Goal: Task Accomplishment & Management: Complete application form

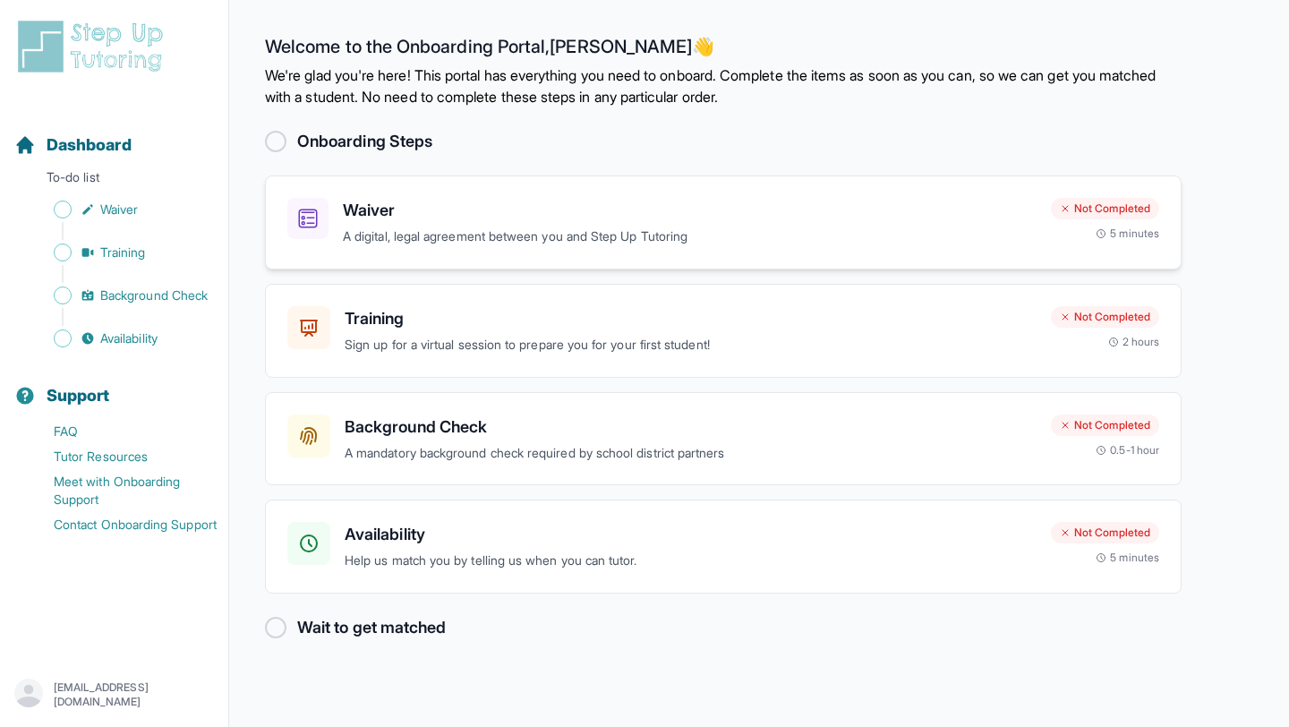
click at [398, 204] on h3 "Waiver" at bounding box center [690, 210] width 694 height 25
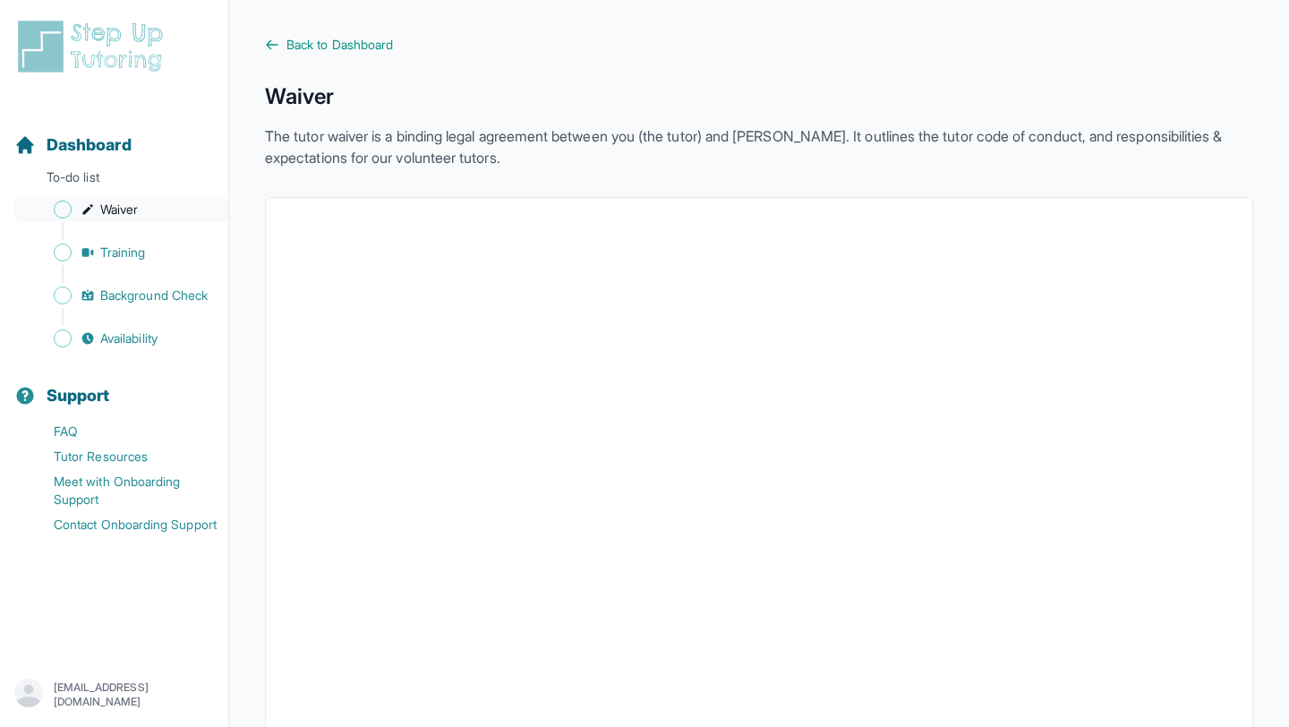
click at [130, 219] on link "Waiver" at bounding box center [121, 209] width 214 height 25
click at [135, 249] on span "Training" at bounding box center [123, 252] width 46 height 18
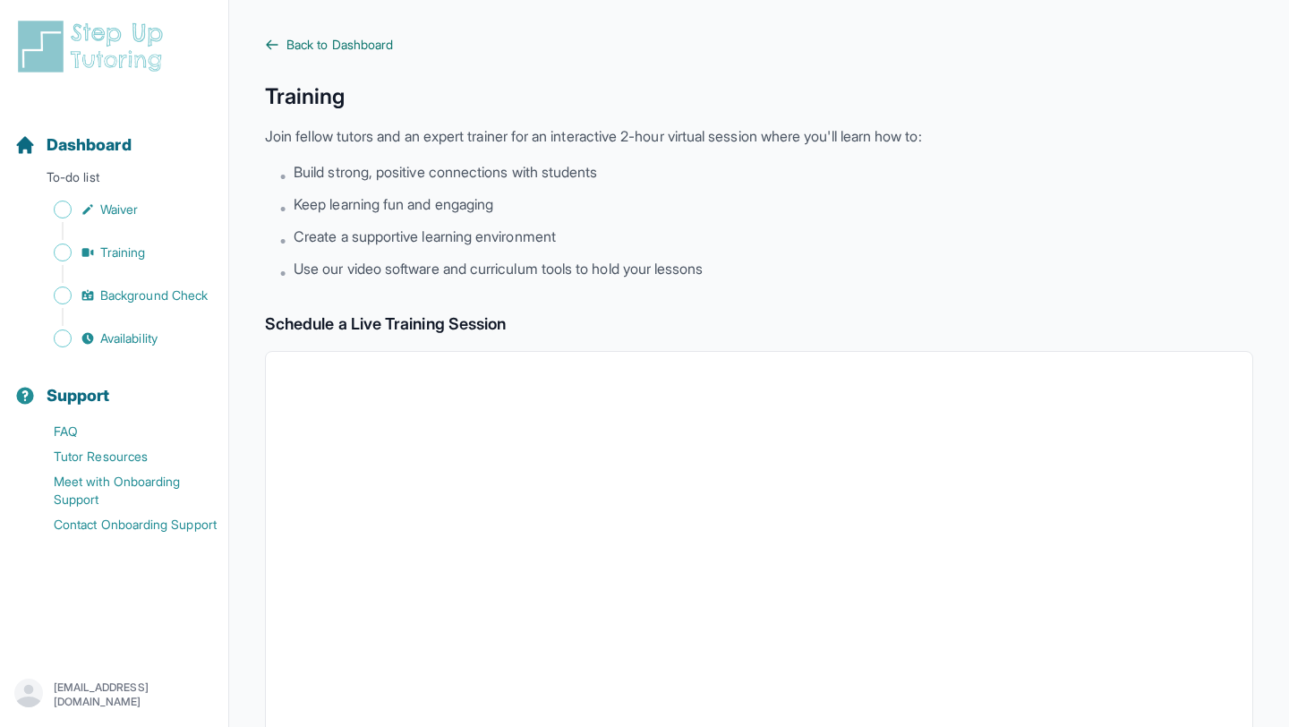
click at [277, 47] on icon at bounding box center [272, 45] width 14 height 14
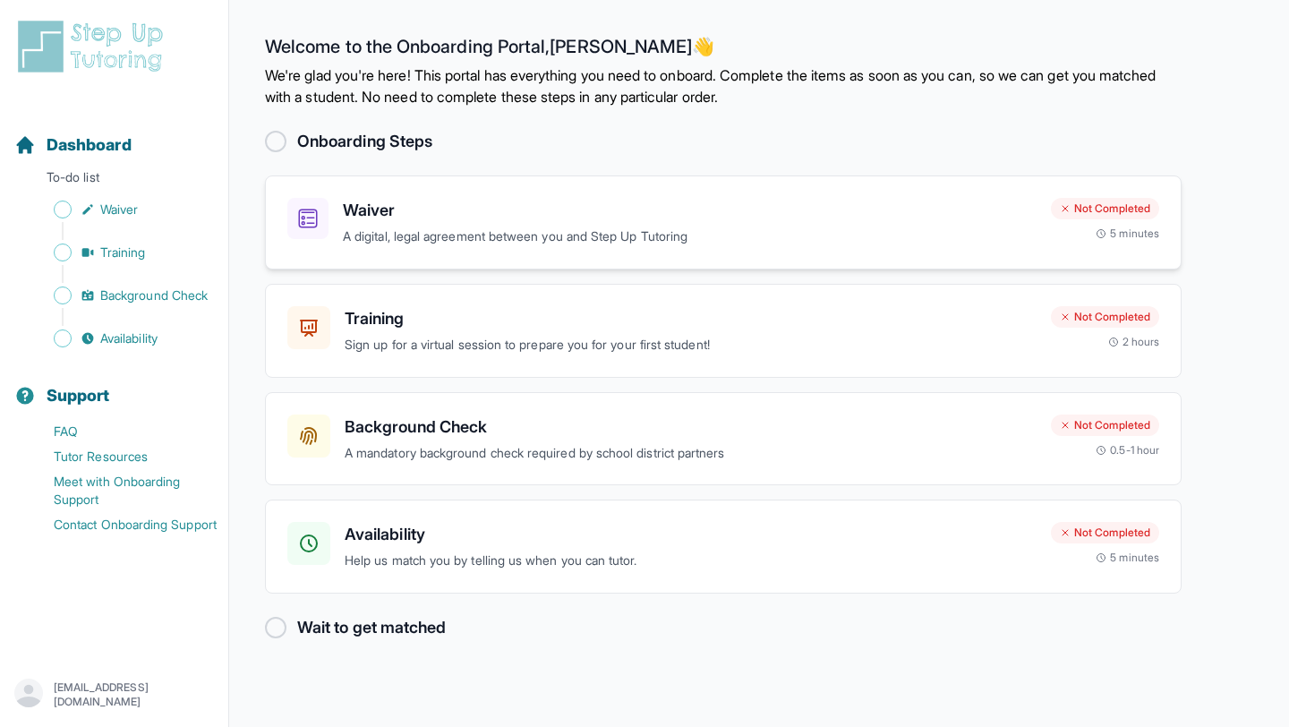
click at [318, 215] on div at bounding box center [307, 218] width 41 height 41
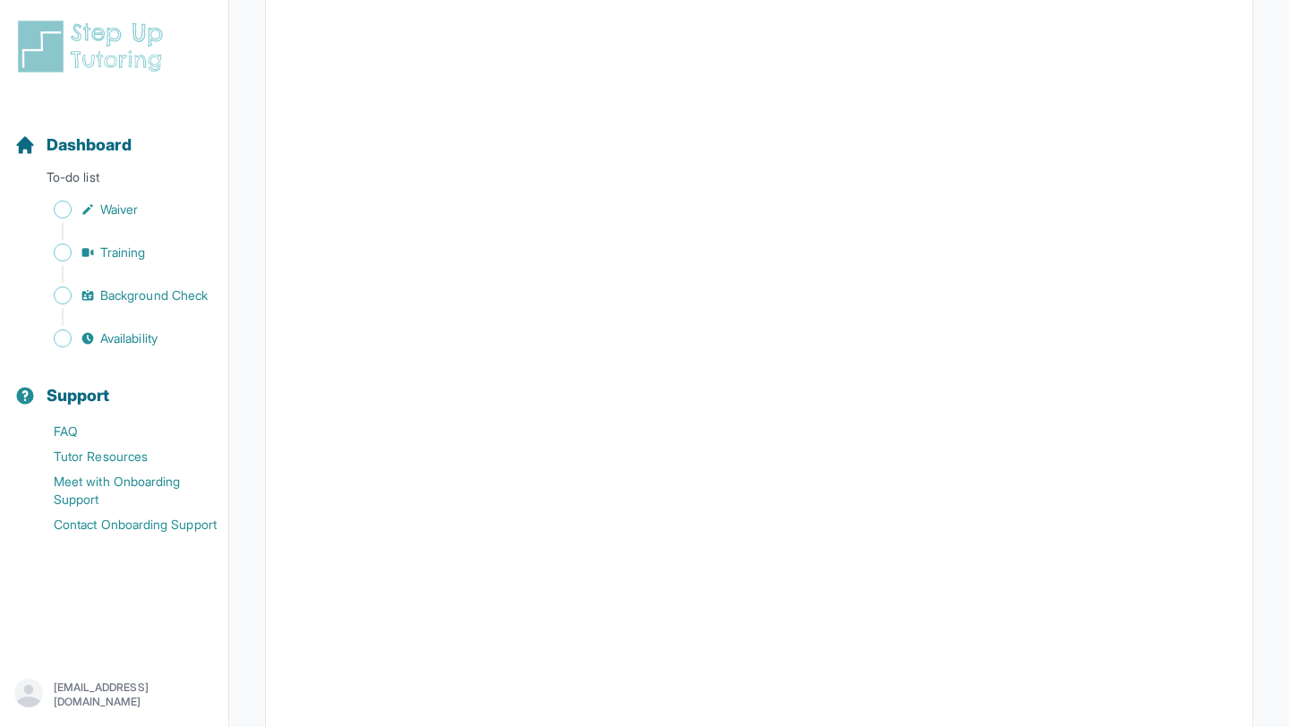
scroll to position [2651, 0]
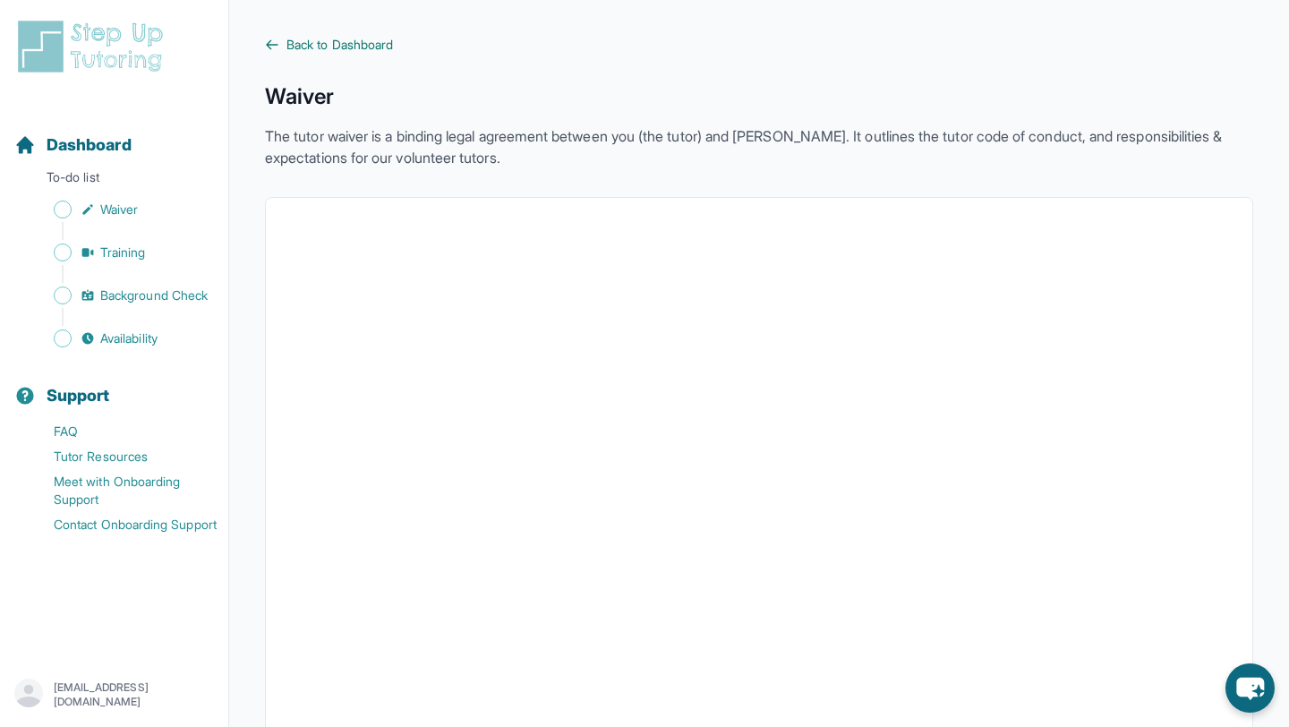
click at [299, 47] on span "Back to Dashboard" at bounding box center [339, 45] width 107 height 18
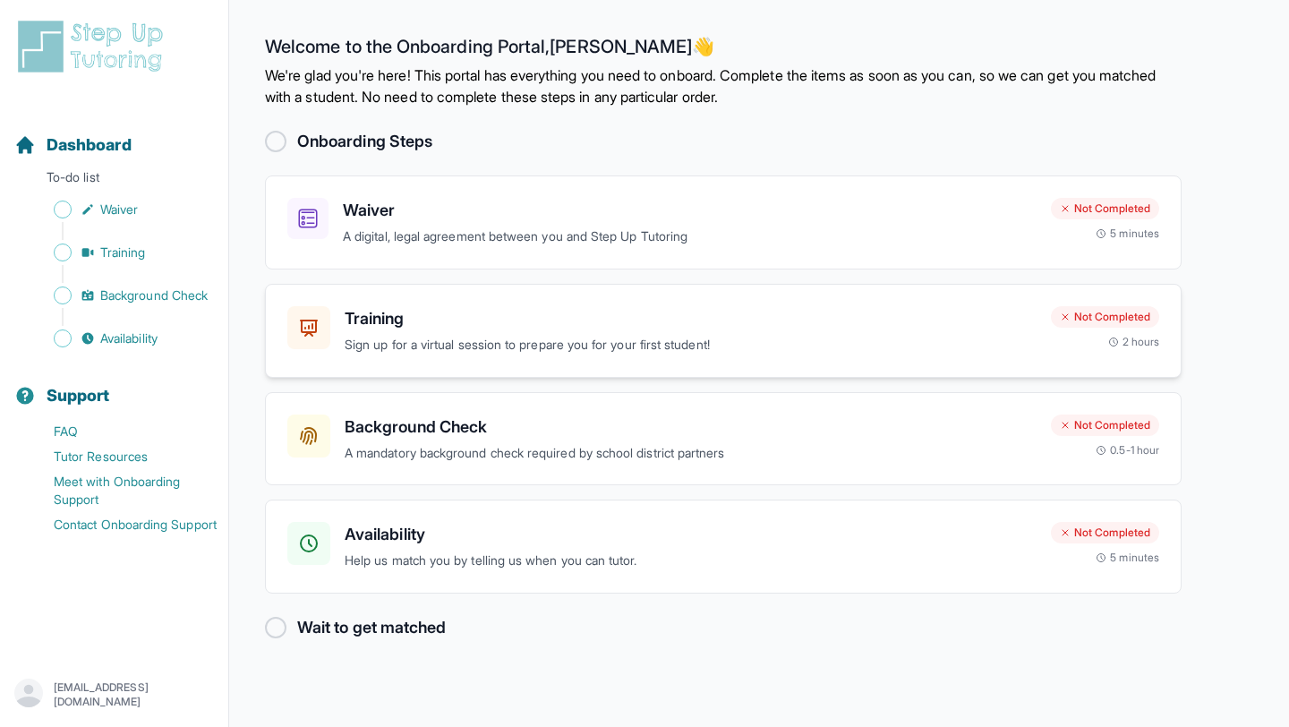
click at [489, 329] on h3 "Training" at bounding box center [691, 318] width 692 height 25
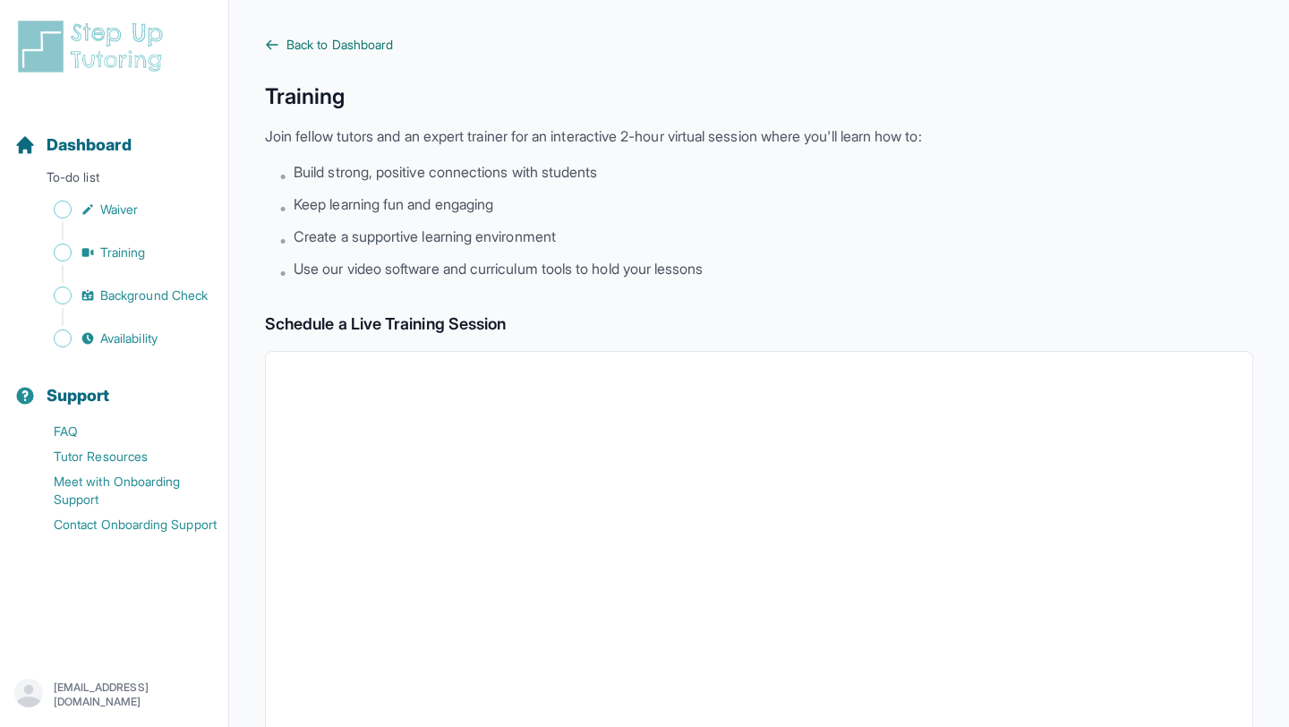
click at [326, 42] on span "Back to Dashboard" at bounding box center [339, 45] width 107 height 18
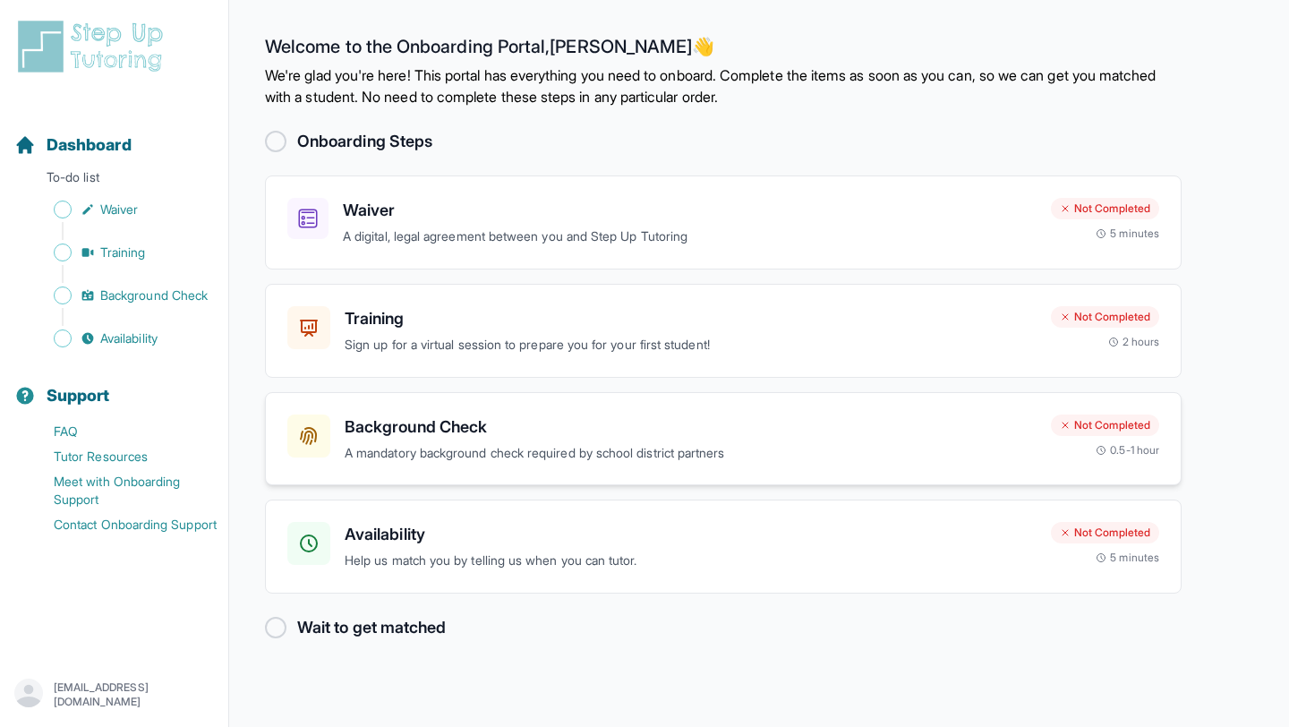
click at [602, 408] on div "Background Check A mandatory background check required by school district partn…" at bounding box center [723, 439] width 917 height 94
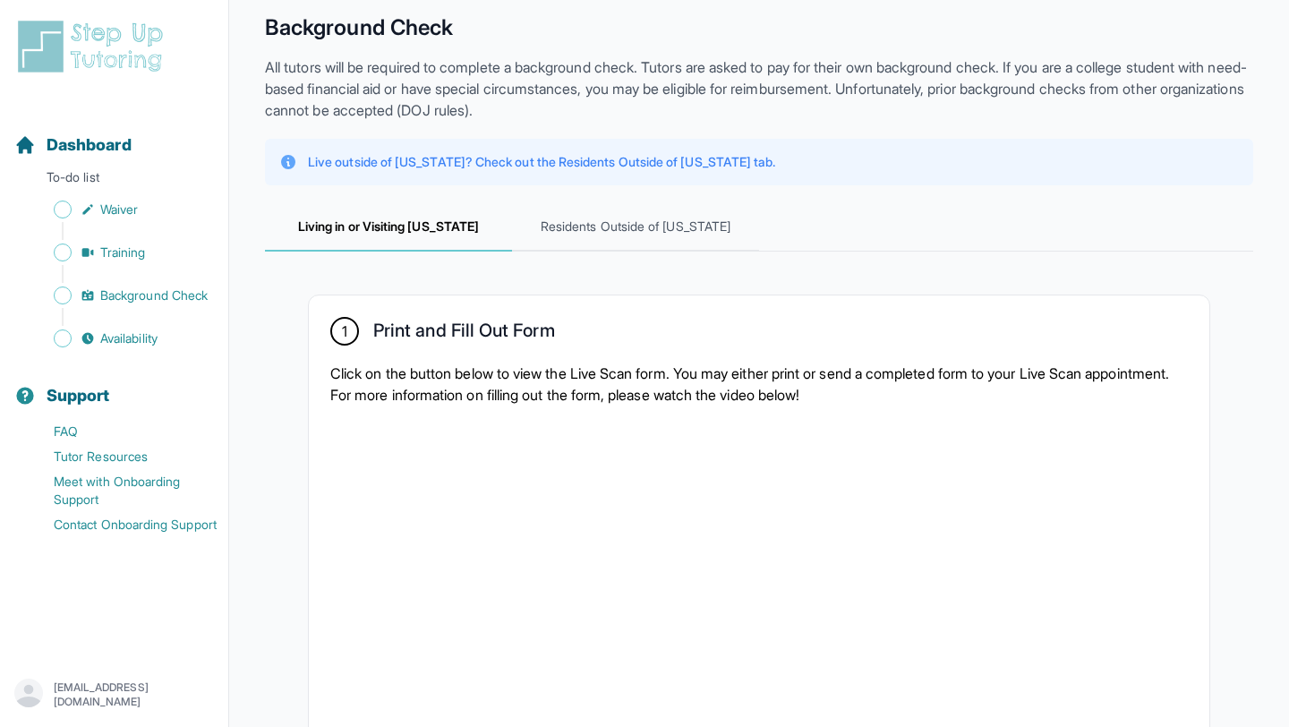
scroll to position [74, 0]
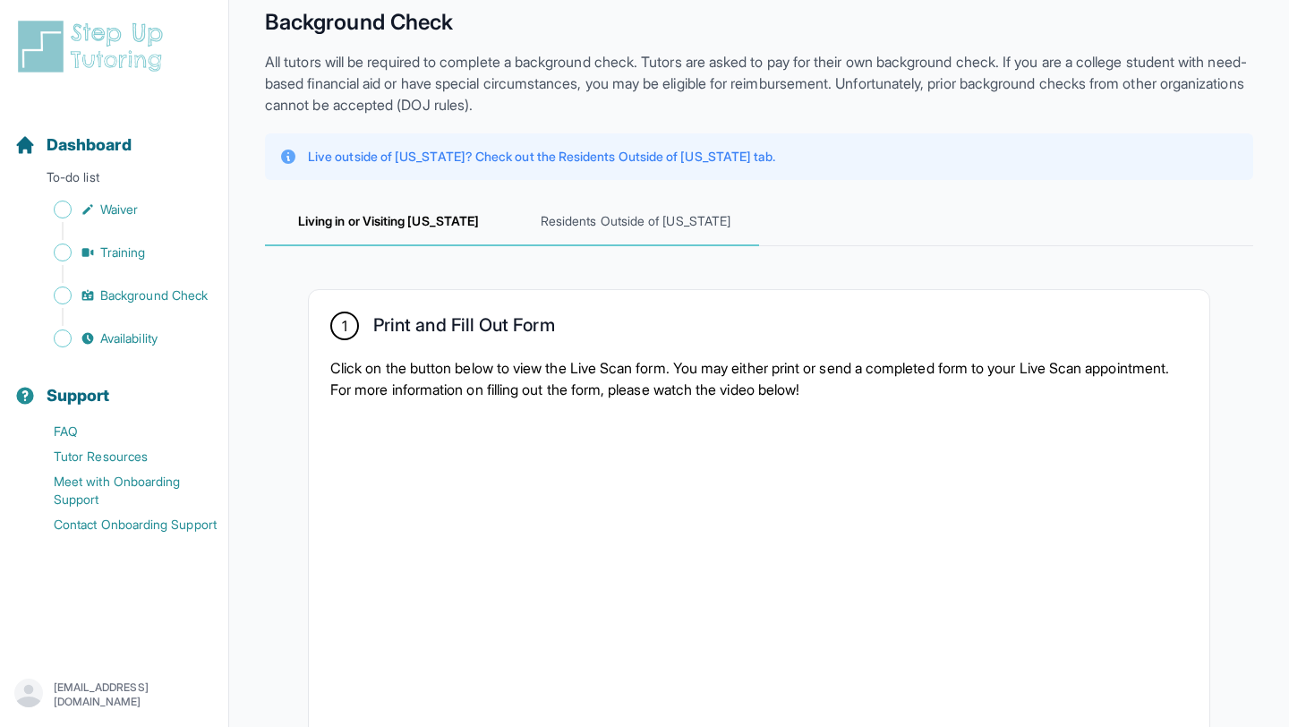
click at [637, 226] on span "Residents Outside of California" at bounding box center [635, 222] width 247 height 48
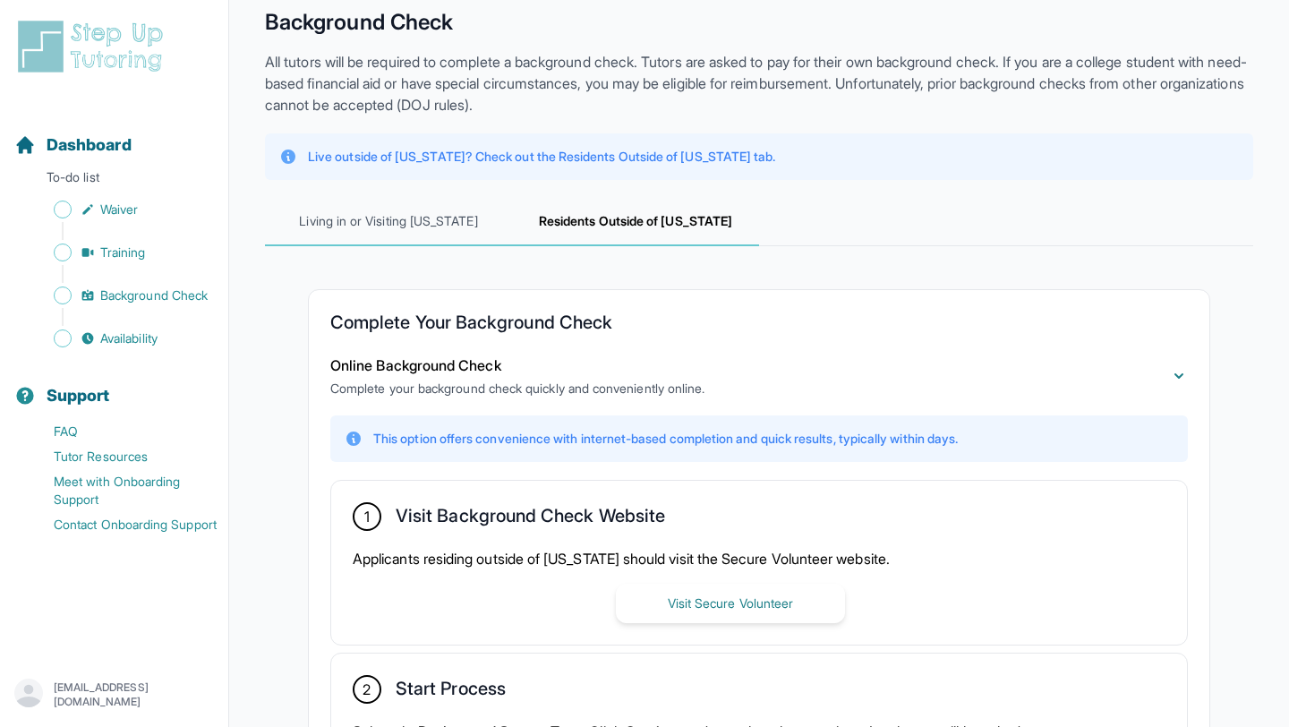
click at [435, 209] on span "Living in or Visiting California" at bounding box center [388, 222] width 247 height 48
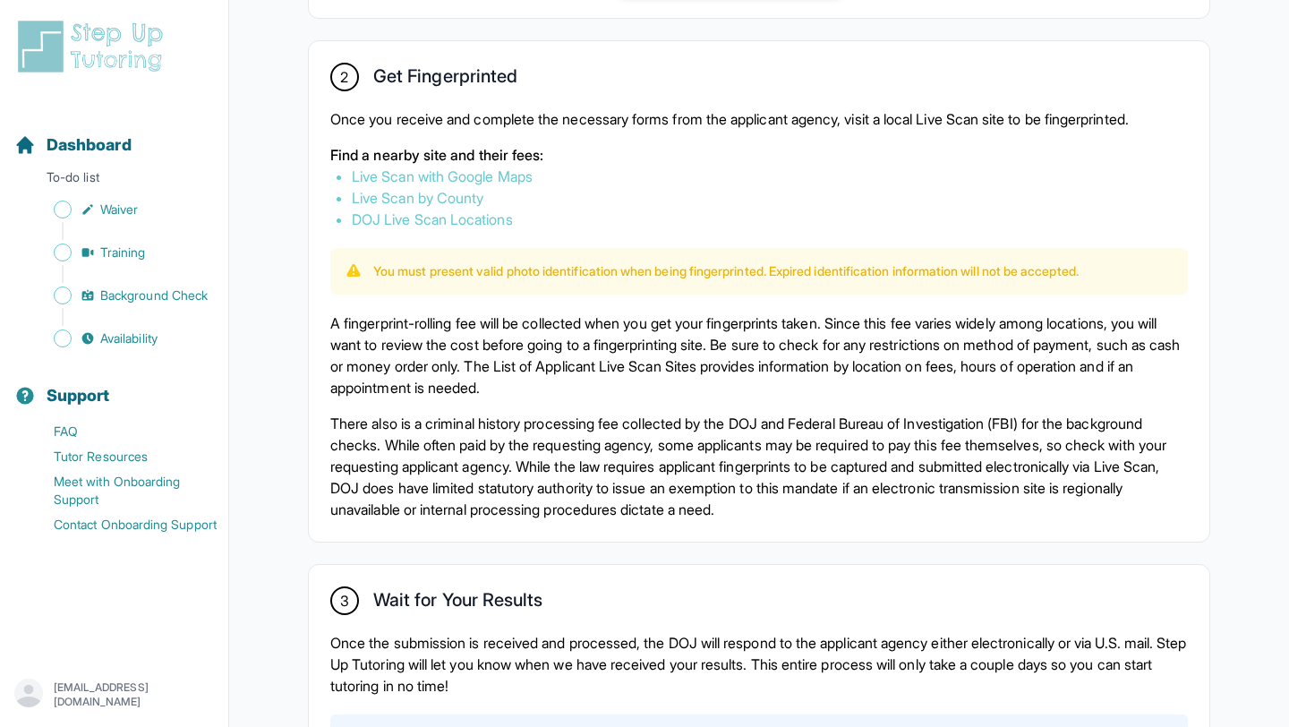
scroll to position [1204, 0]
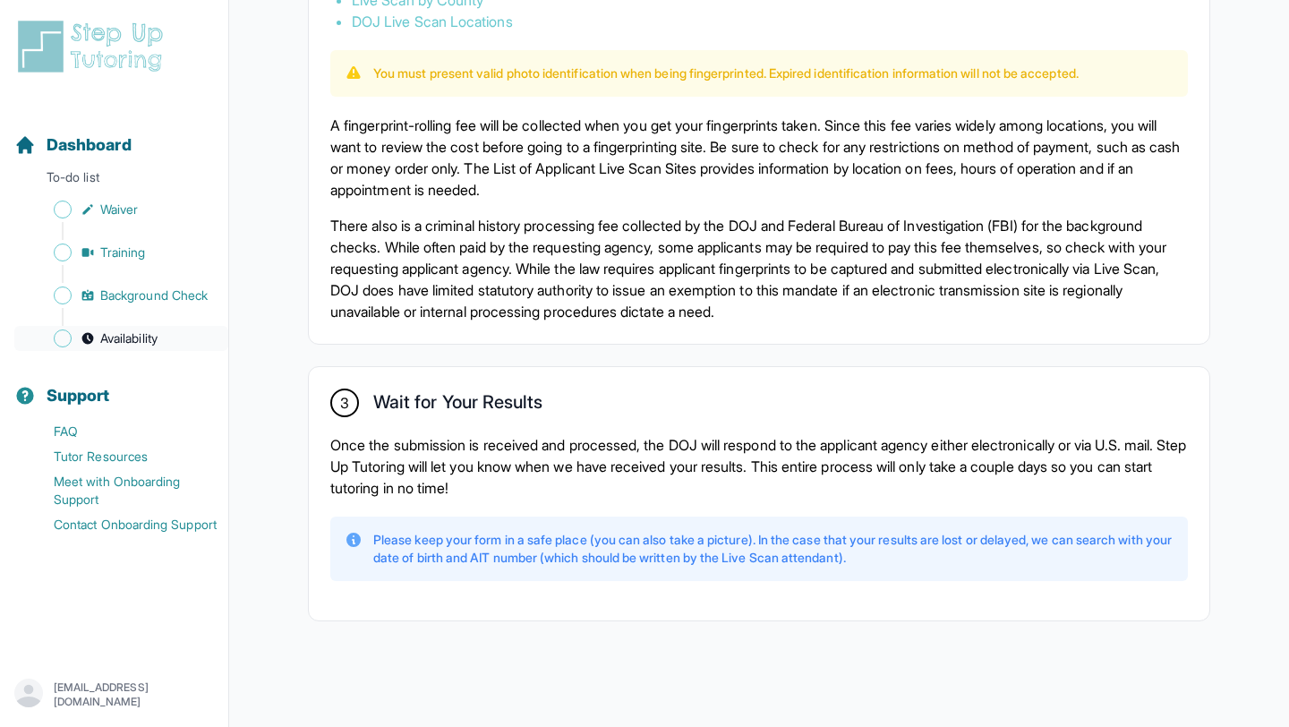
click at [141, 342] on span "Availability" at bounding box center [128, 338] width 57 height 18
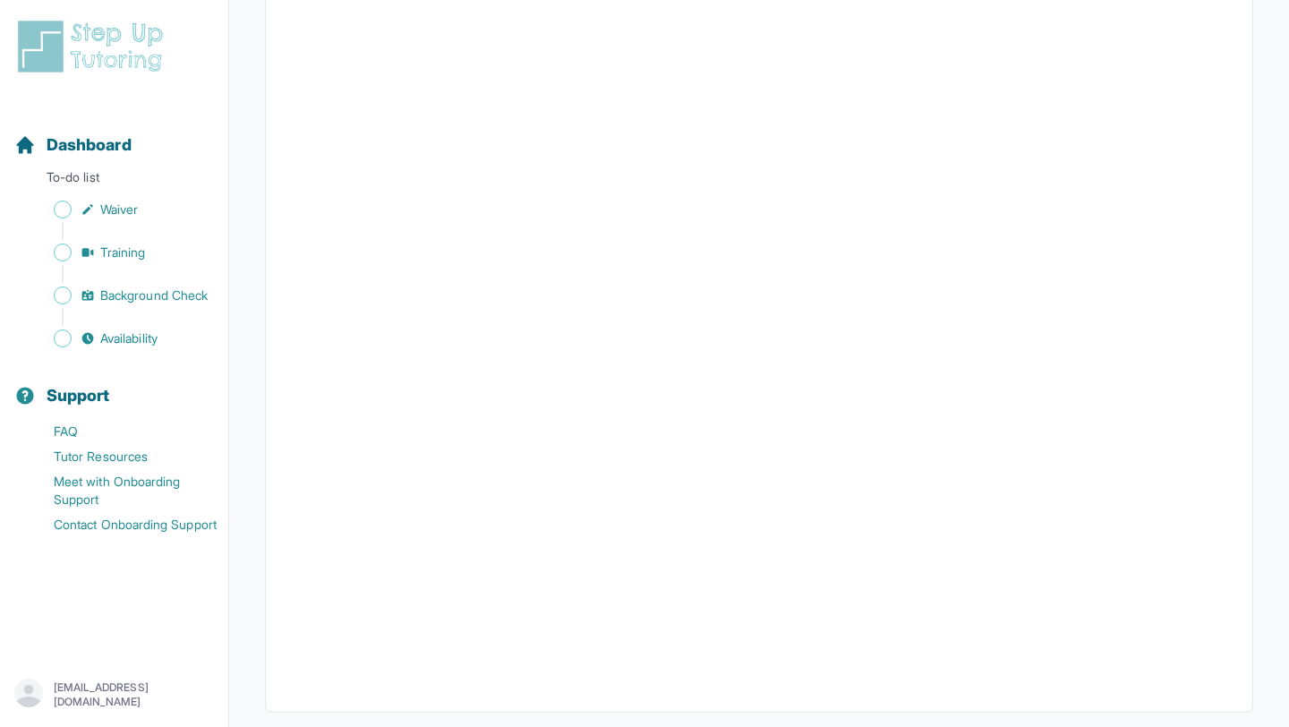
scroll to position [269, 0]
click at [167, 295] on span "Background Check" at bounding box center [153, 295] width 107 height 18
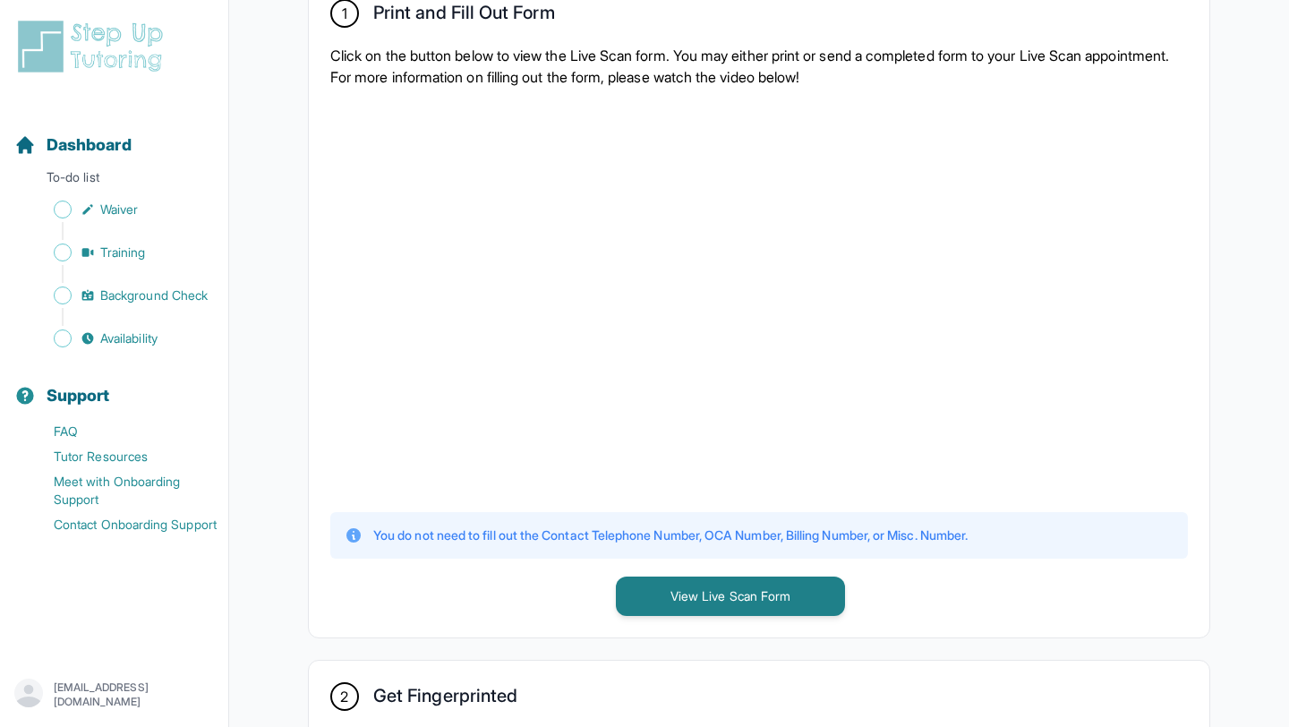
scroll to position [393, 0]
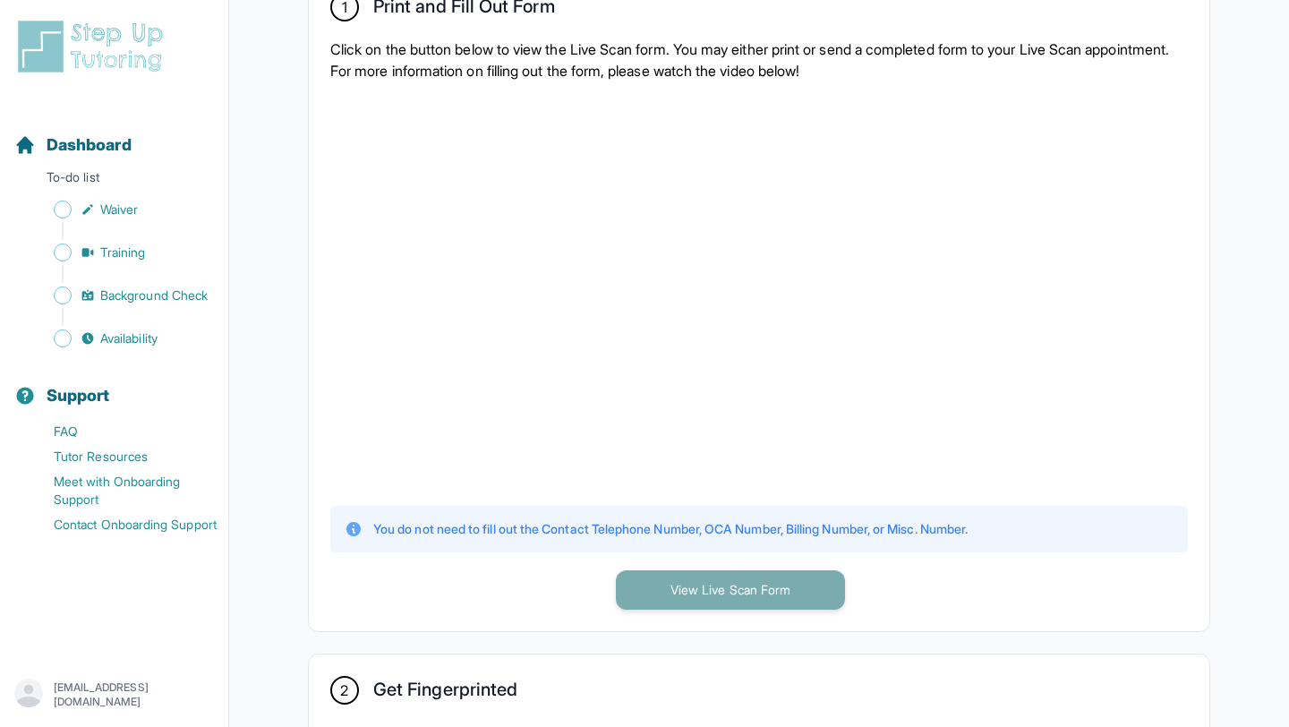
click at [765, 582] on button "View Live Scan Form" at bounding box center [730, 589] width 229 height 39
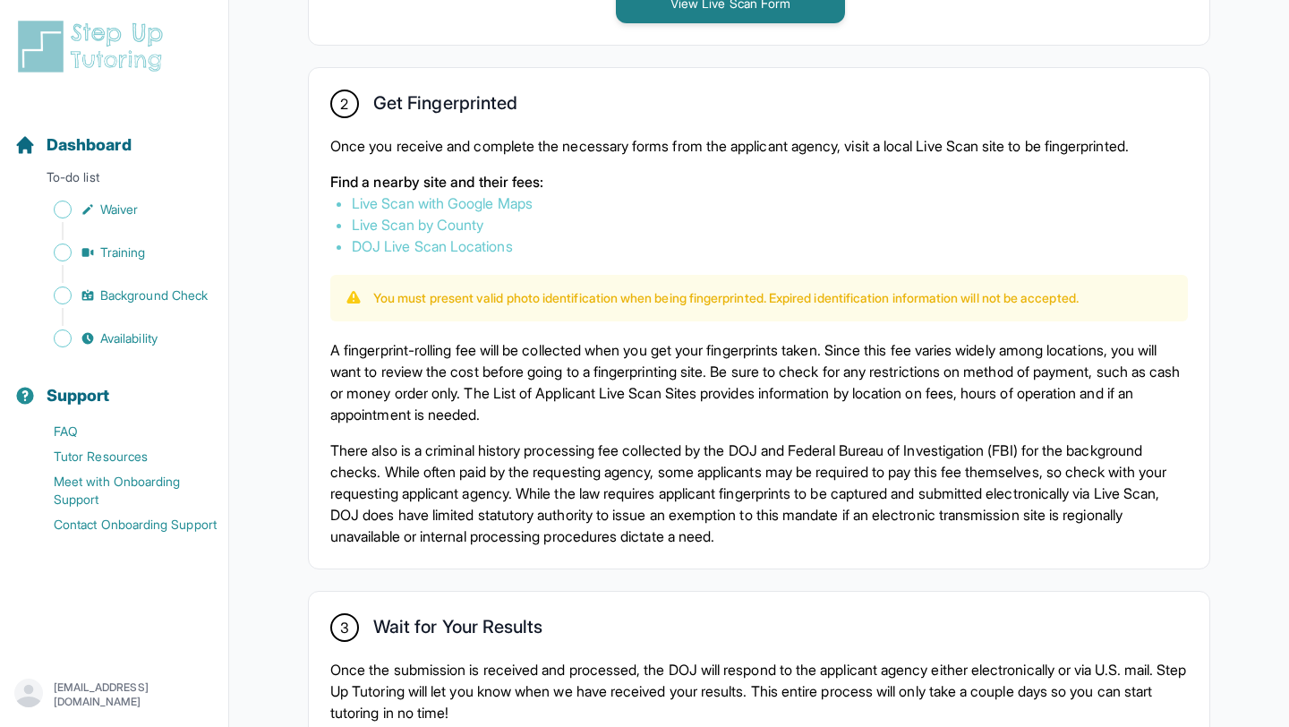
scroll to position [904, 0]
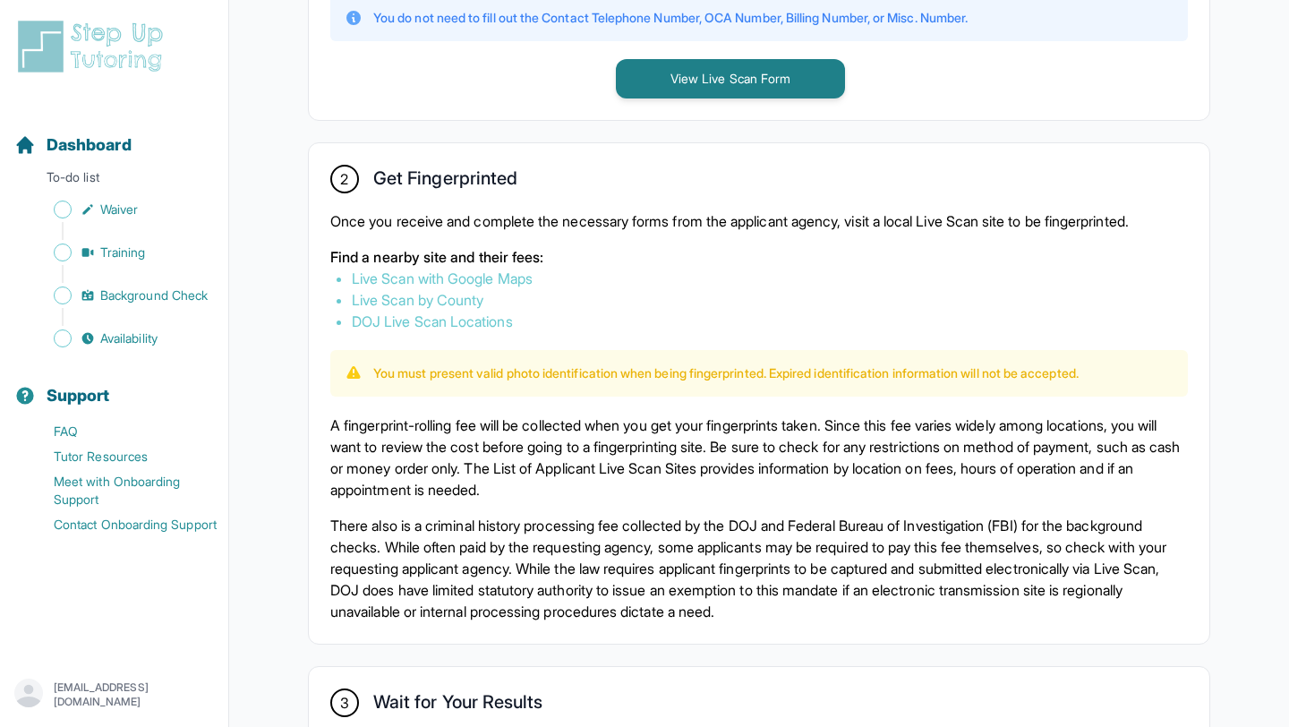
click at [490, 320] on link "DOJ Live Scan Locations" at bounding box center [432, 321] width 161 height 18
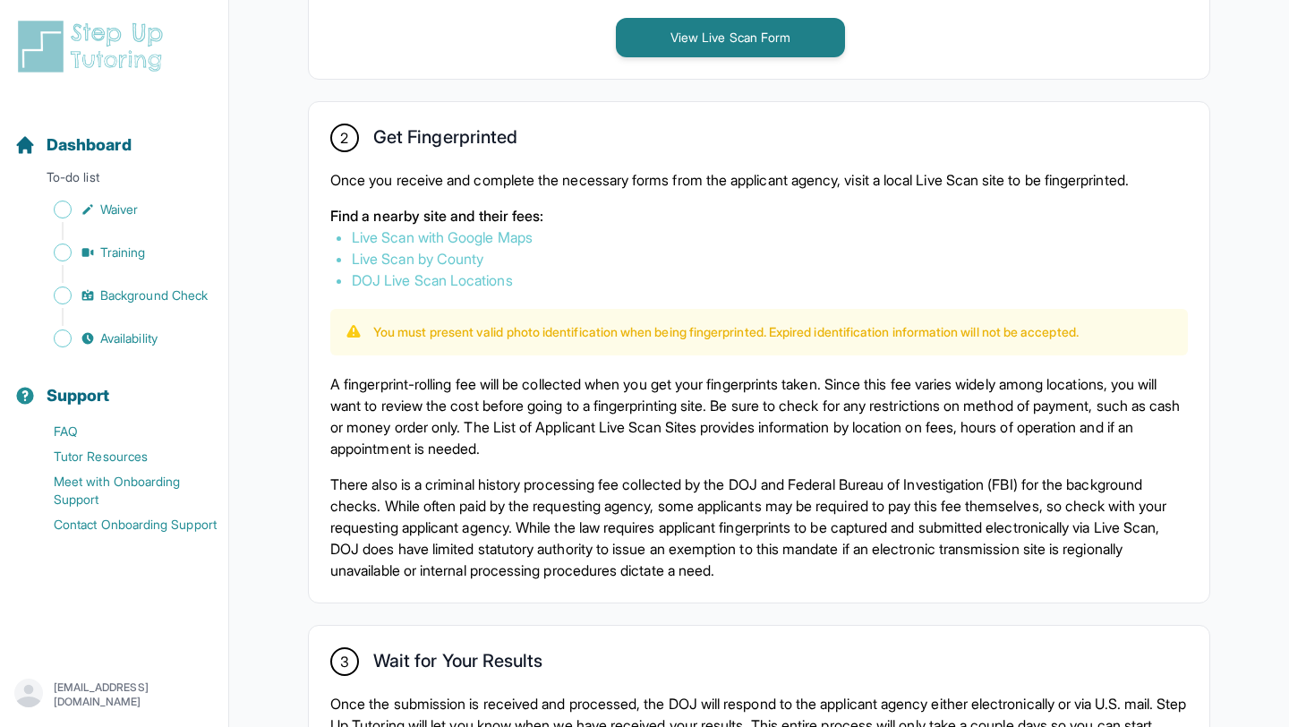
scroll to position [768, 0]
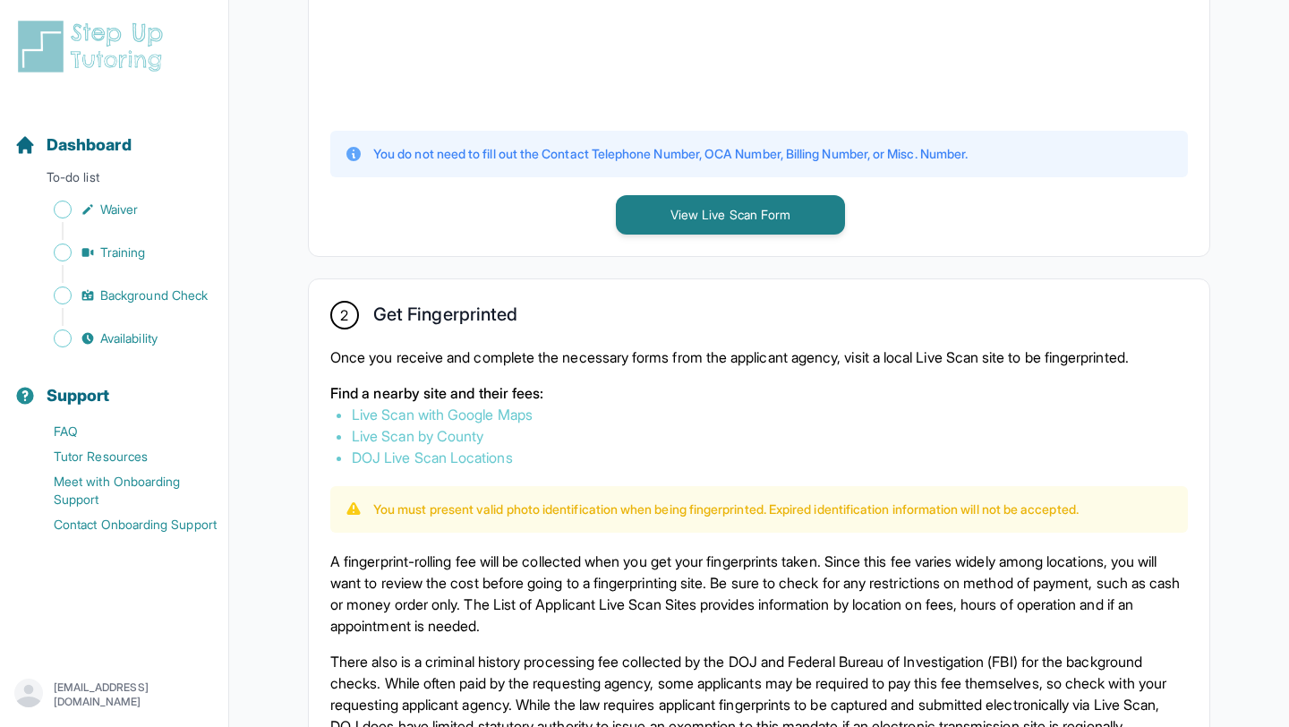
click at [479, 409] on link "Live Scan with Google Maps" at bounding box center [442, 415] width 181 height 18
click at [136, 250] on span "Training" at bounding box center [123, 252] width 46 height 18
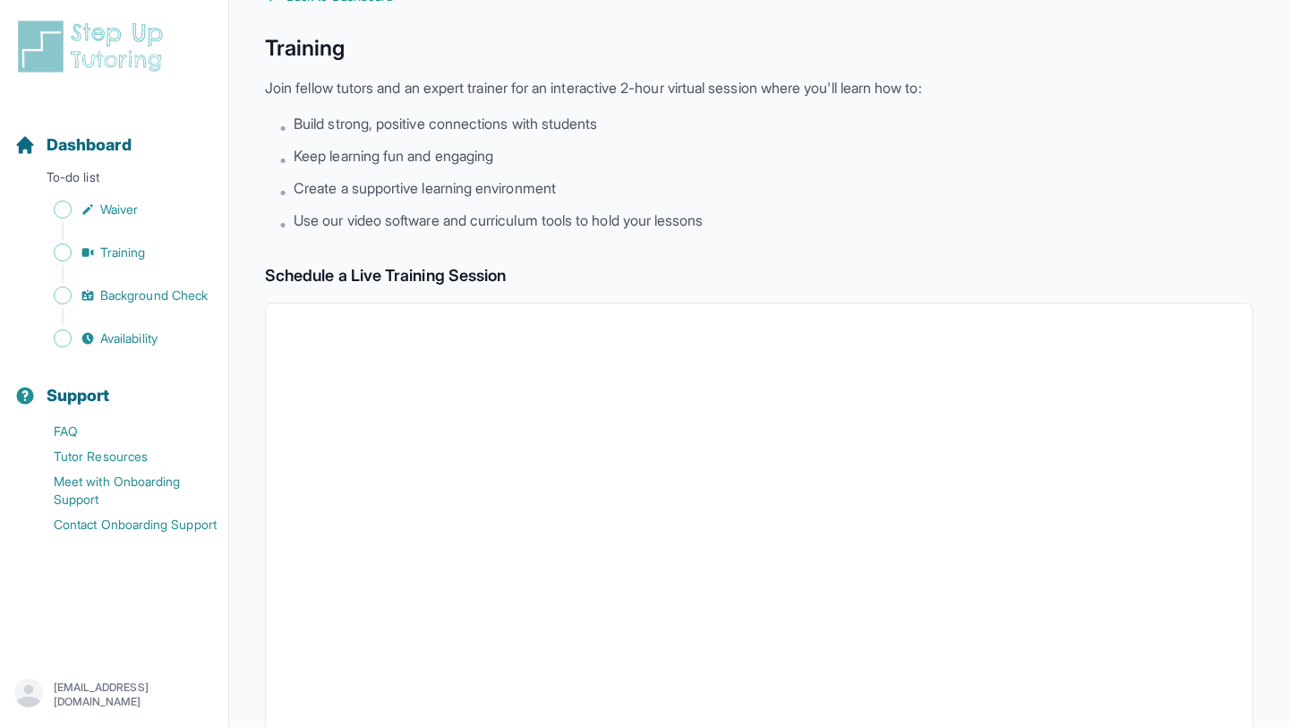
scroll to position [45, 0]
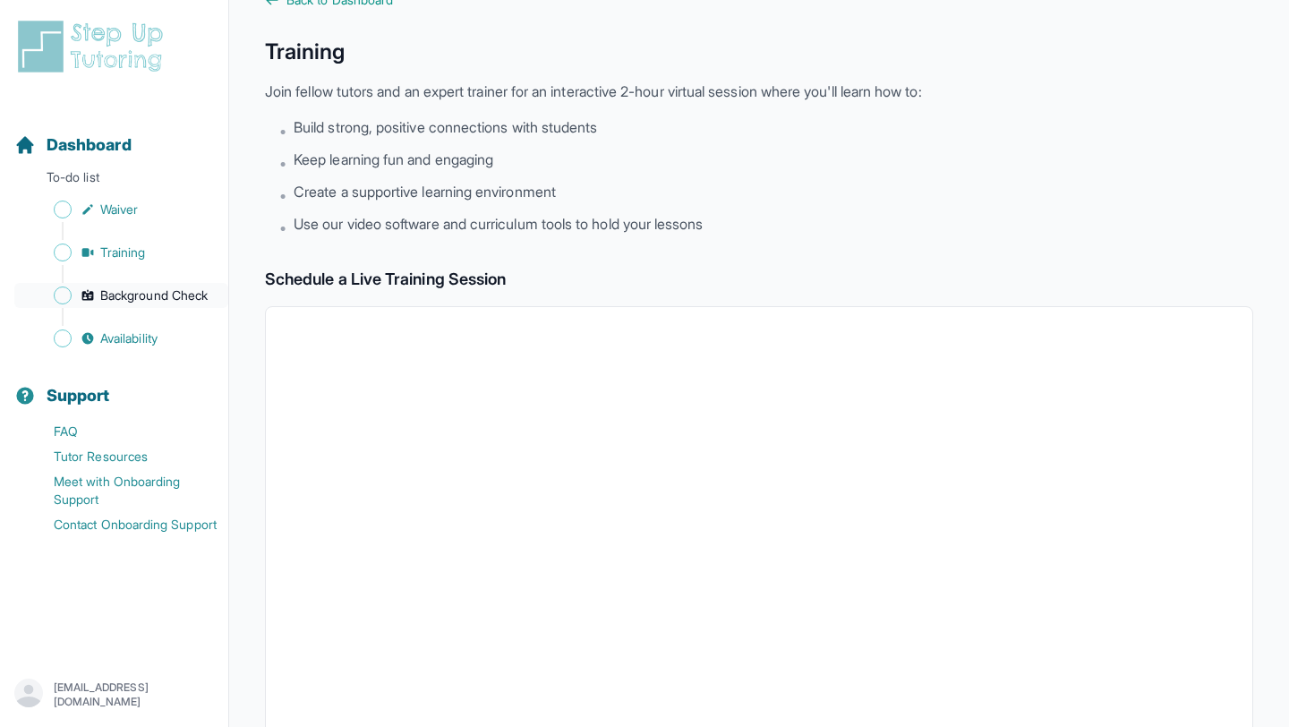
click at [157, 299] on span "Background Check" at bounding box center [153, 295] width 107 height 18
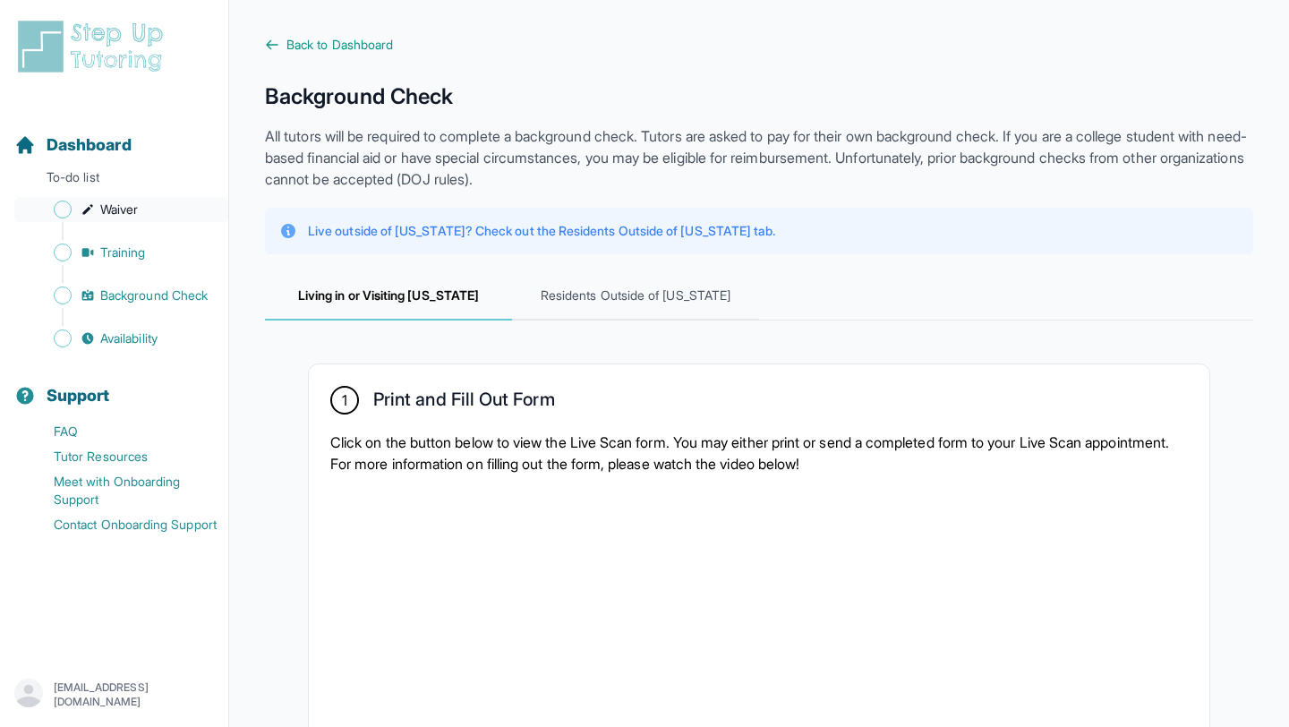
click at [99, 203] on link "Waiver" at bounding box center [121, 209] width 214 height 25
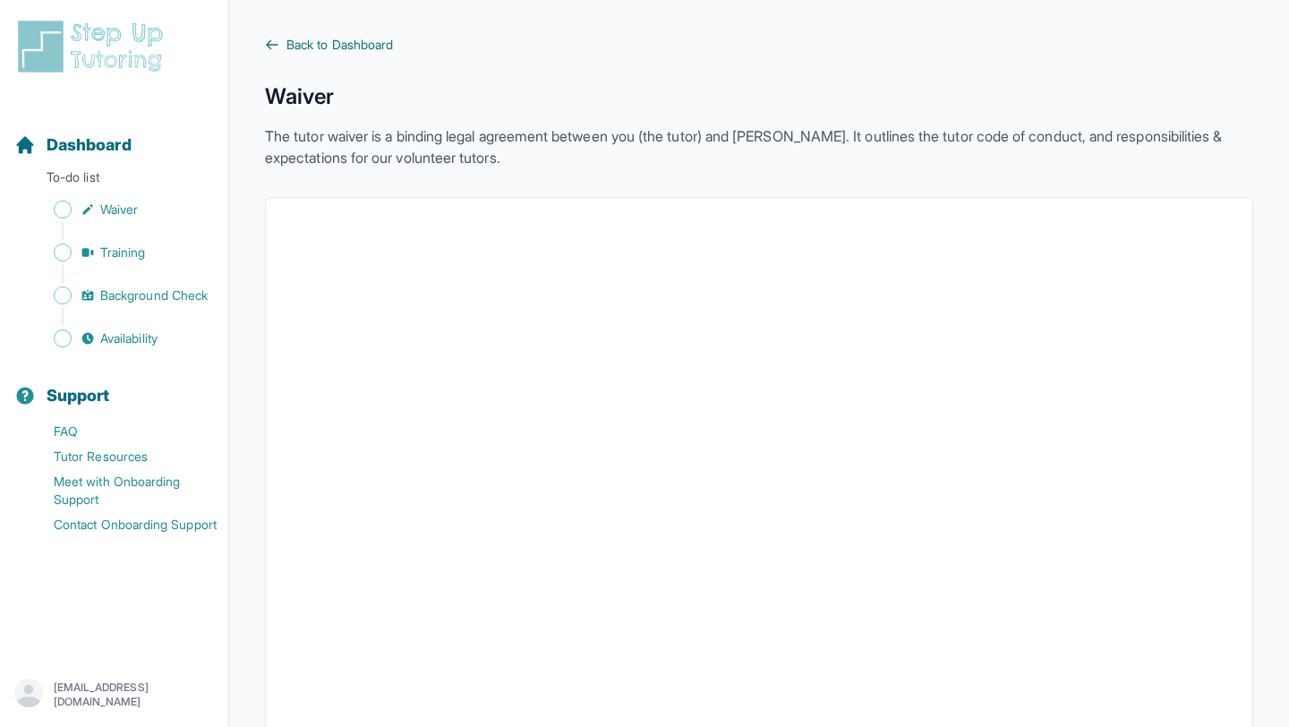
click at [321, 46] on span "Back to Dashboard" at bounding box center [339, 45] width 107 height 18
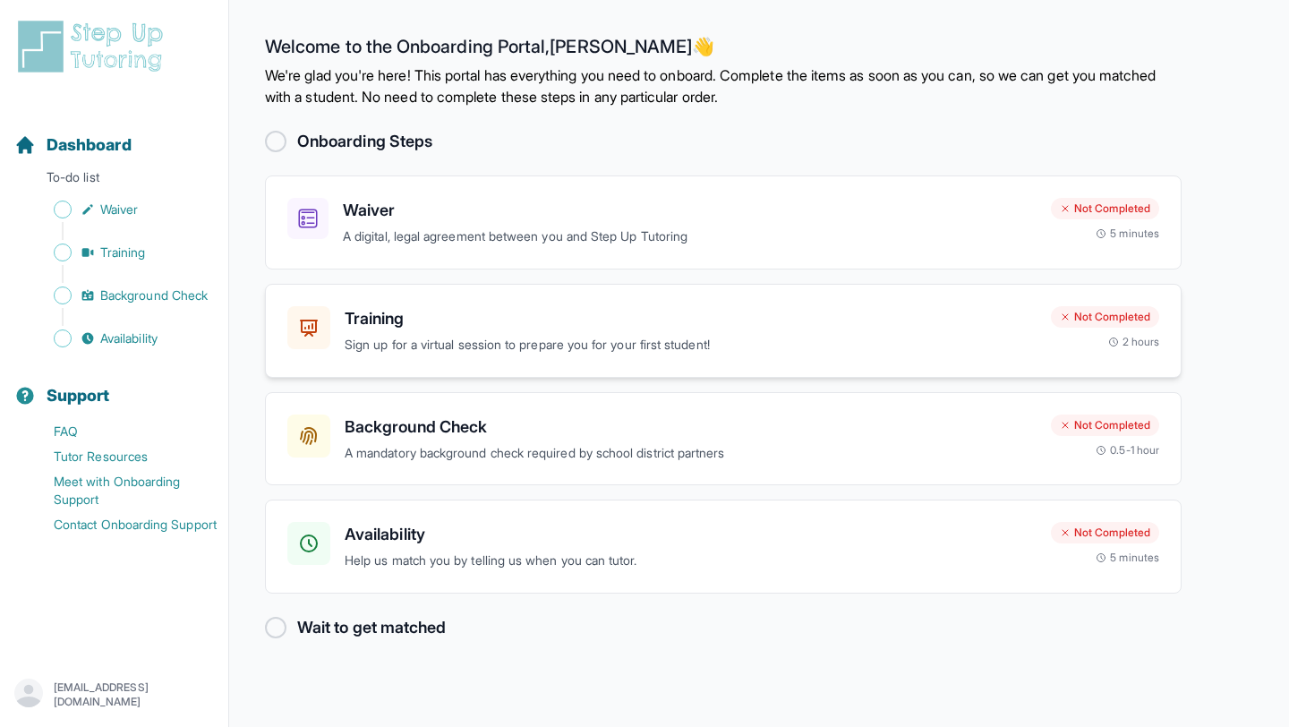
click at [595, 286] on div "Training Sign up for a virtual session to prepare you for your first student! N…" at bounding box center [723, 331] width 917 height 94
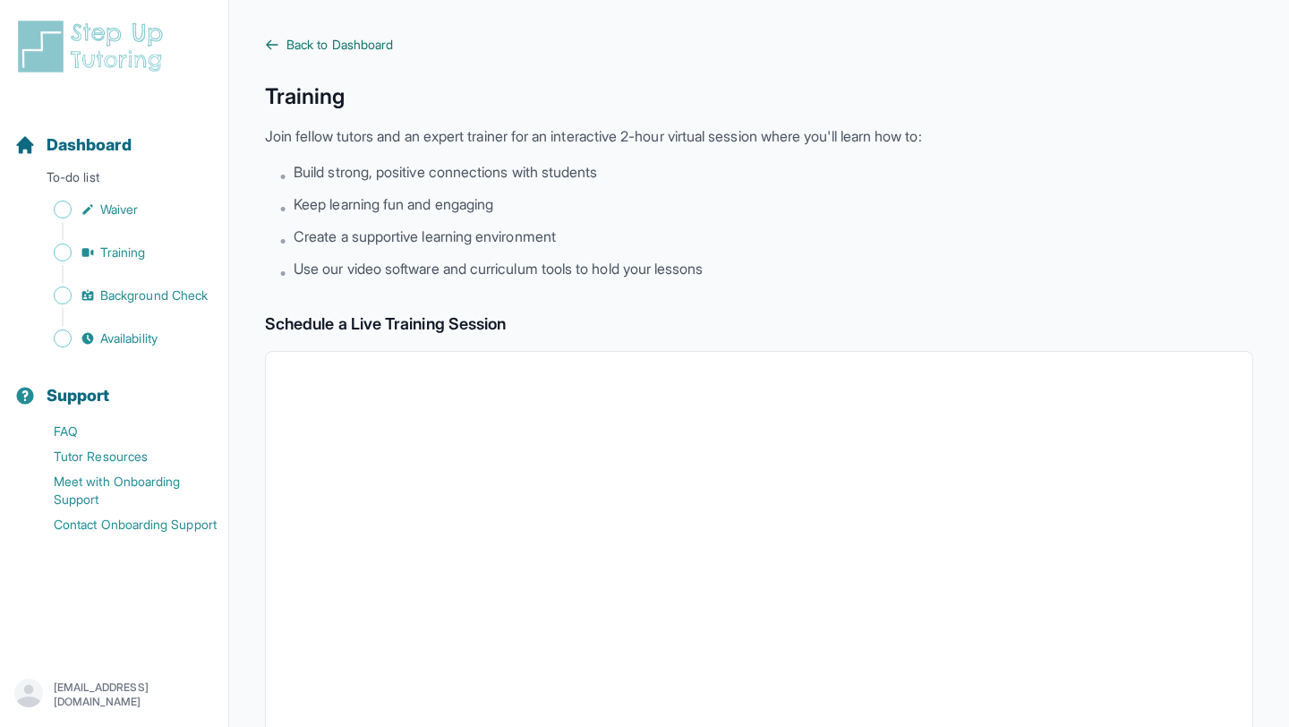
click at [268, 39] on icon at bounding box center [272, 45] width 14 height 14
